Goal: Find specific page/section: Find specific page/section

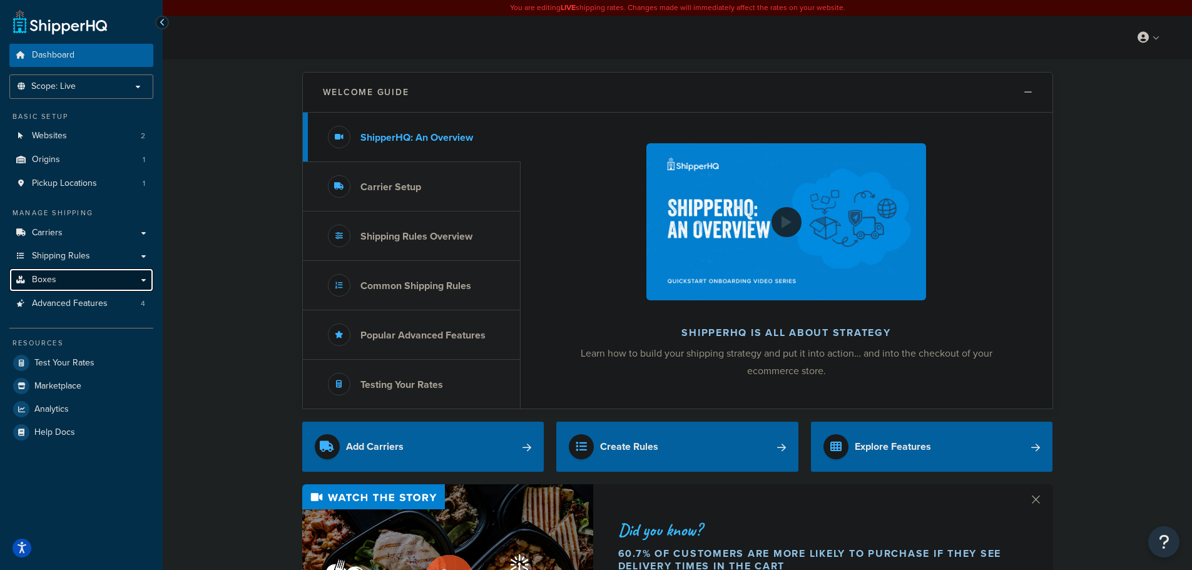
click at [61, 276] on link "Boxes" at bounding box center [81, 279] width 144 height 23
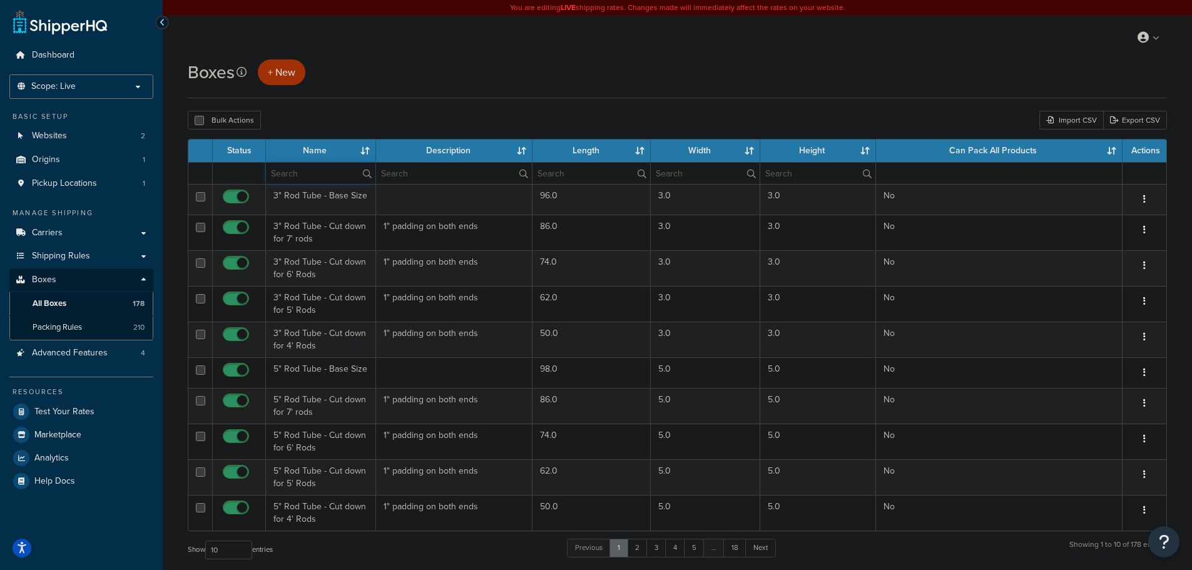
click at [305, 171] on input "text" at bounding box center [320, 173] width 109 height 21
type input "huck"
